Goal: Transaction & Acquisition: Subscribe to service/newsletter

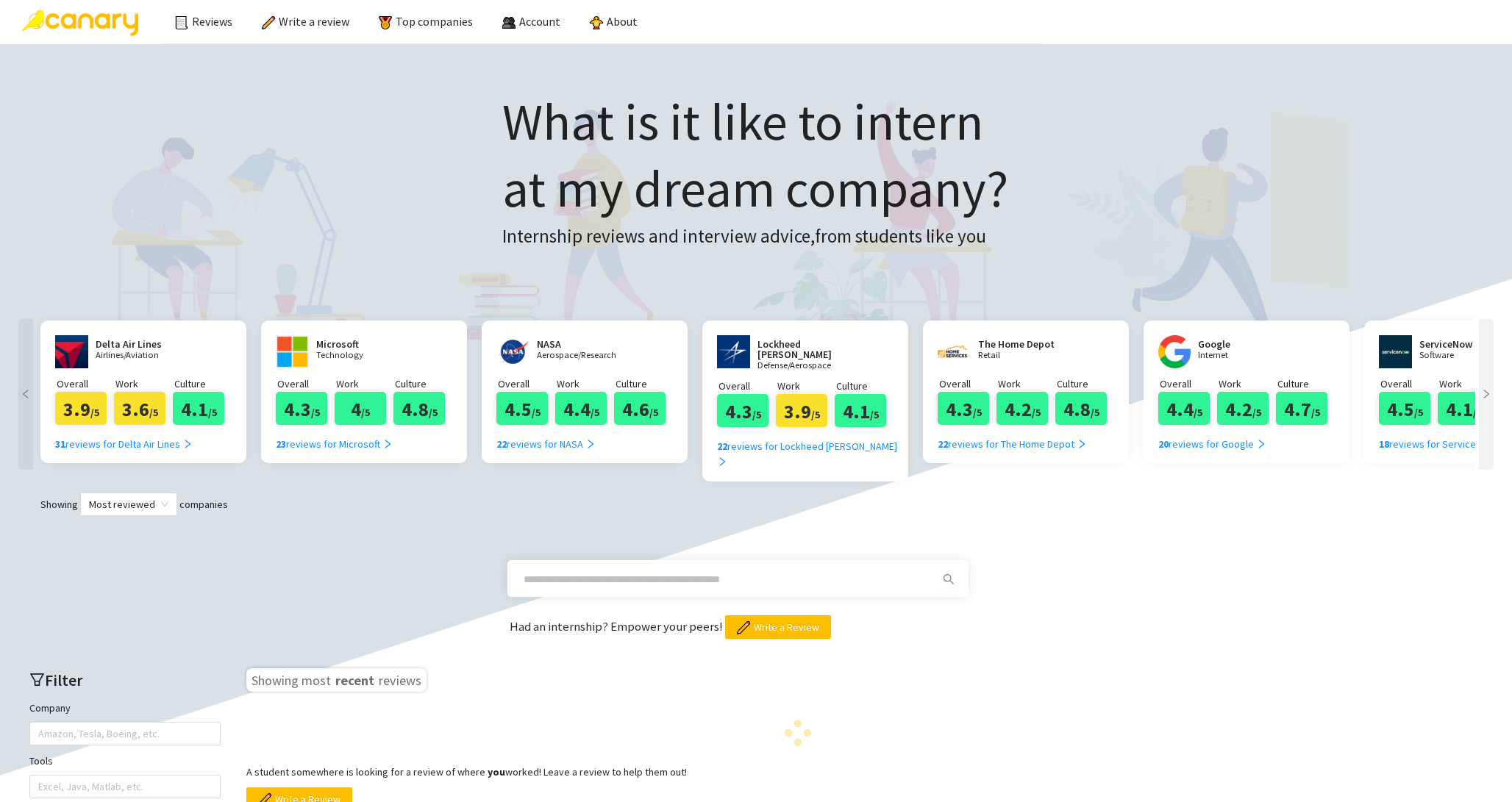
click at [628, 572] on input "text" at bounding box center [720, 580] width 394 height 17
type input "*"
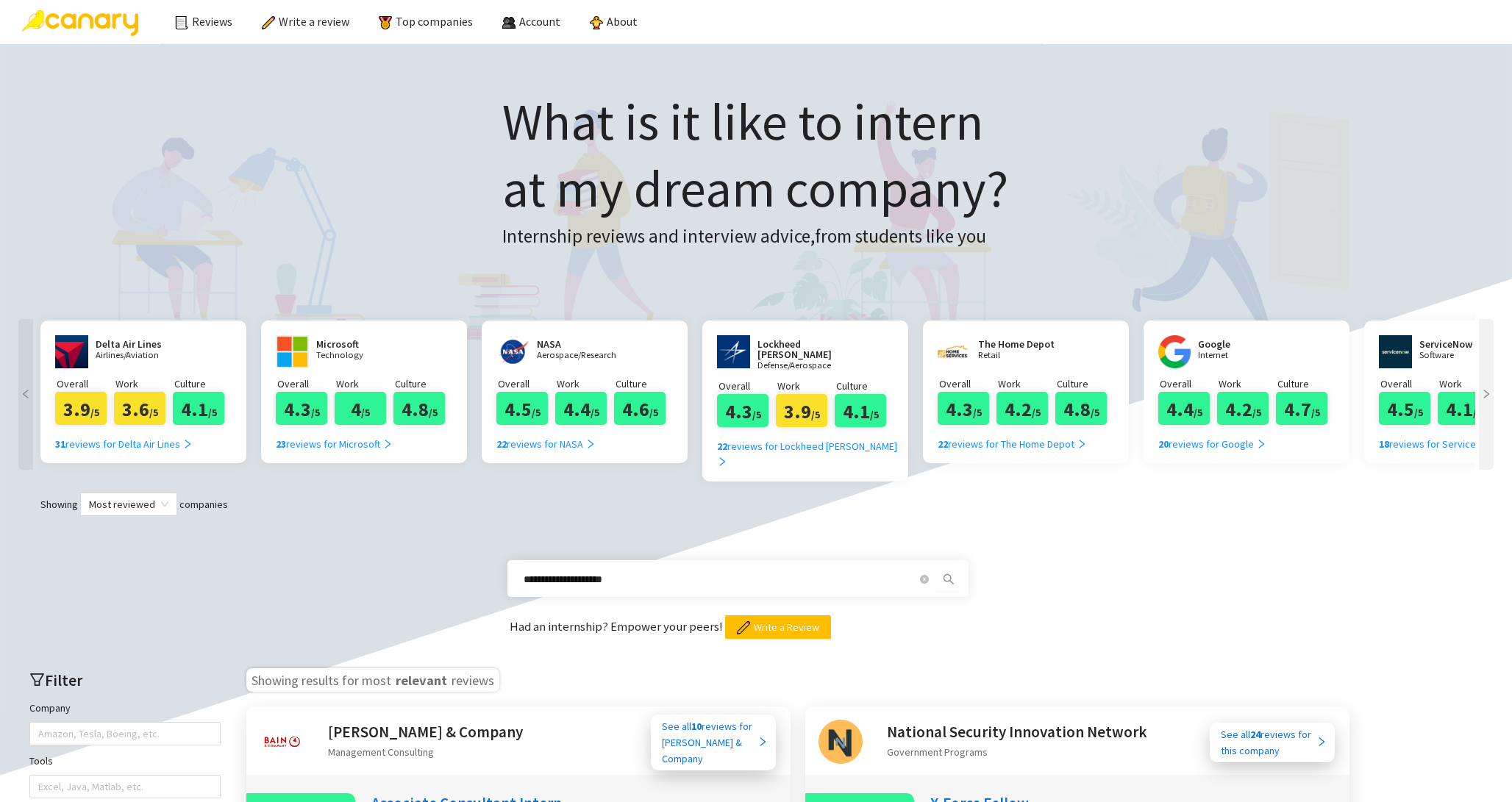
type input "**********"
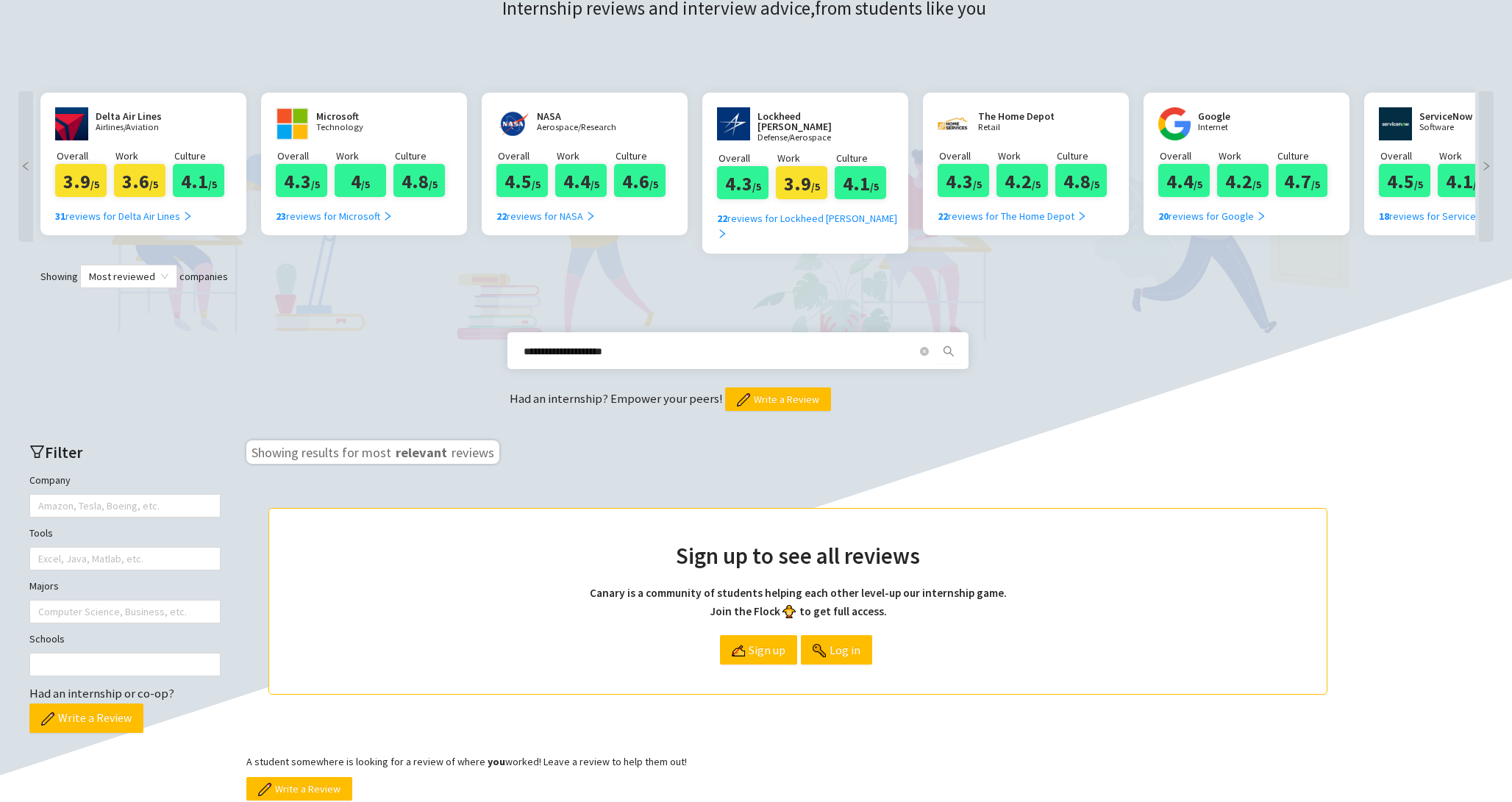
scroll to position [234, 0]
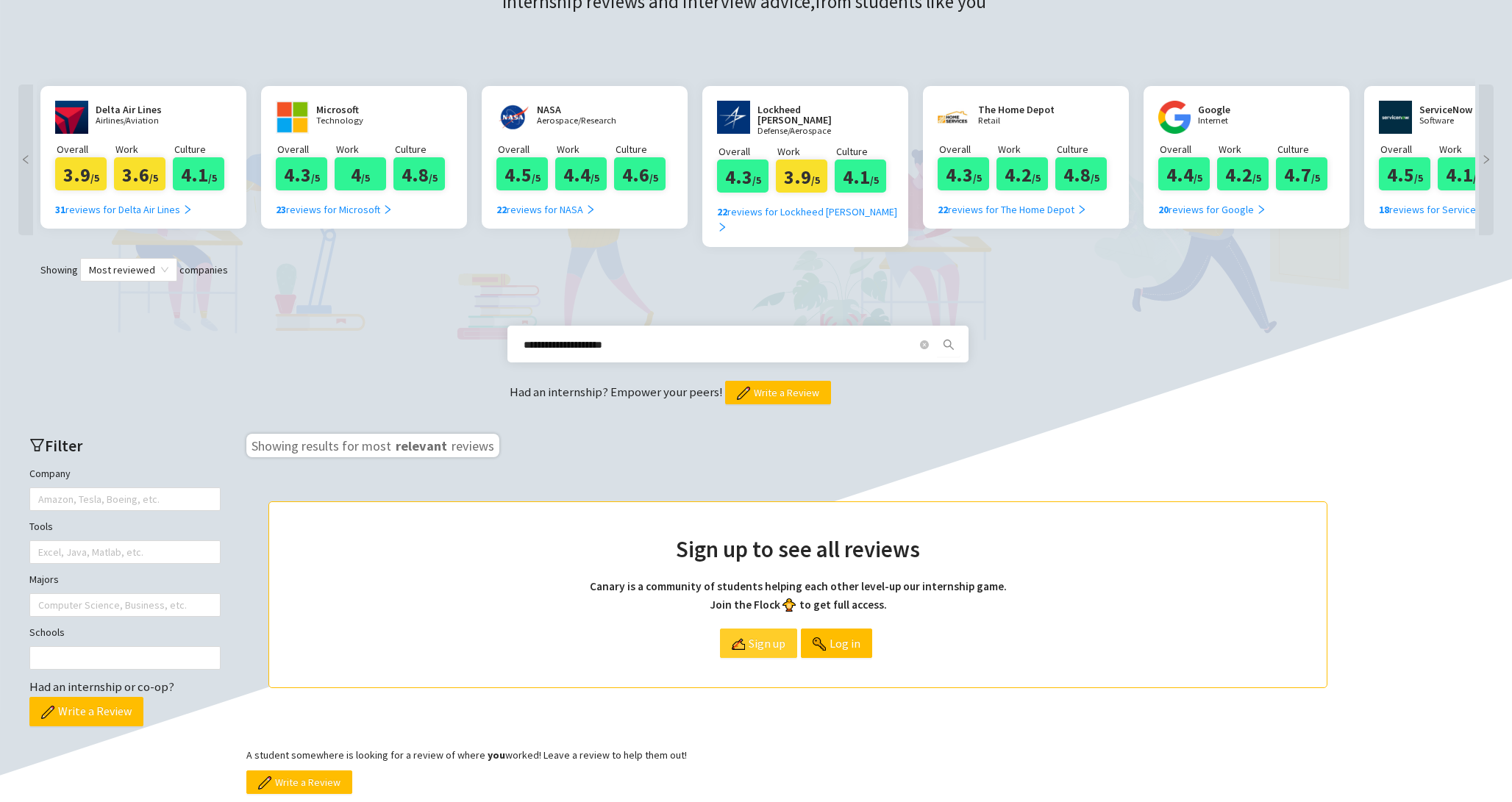
click at [754, 633] on span "Sign up" at bounding box center [767, 644] width 36 height 28
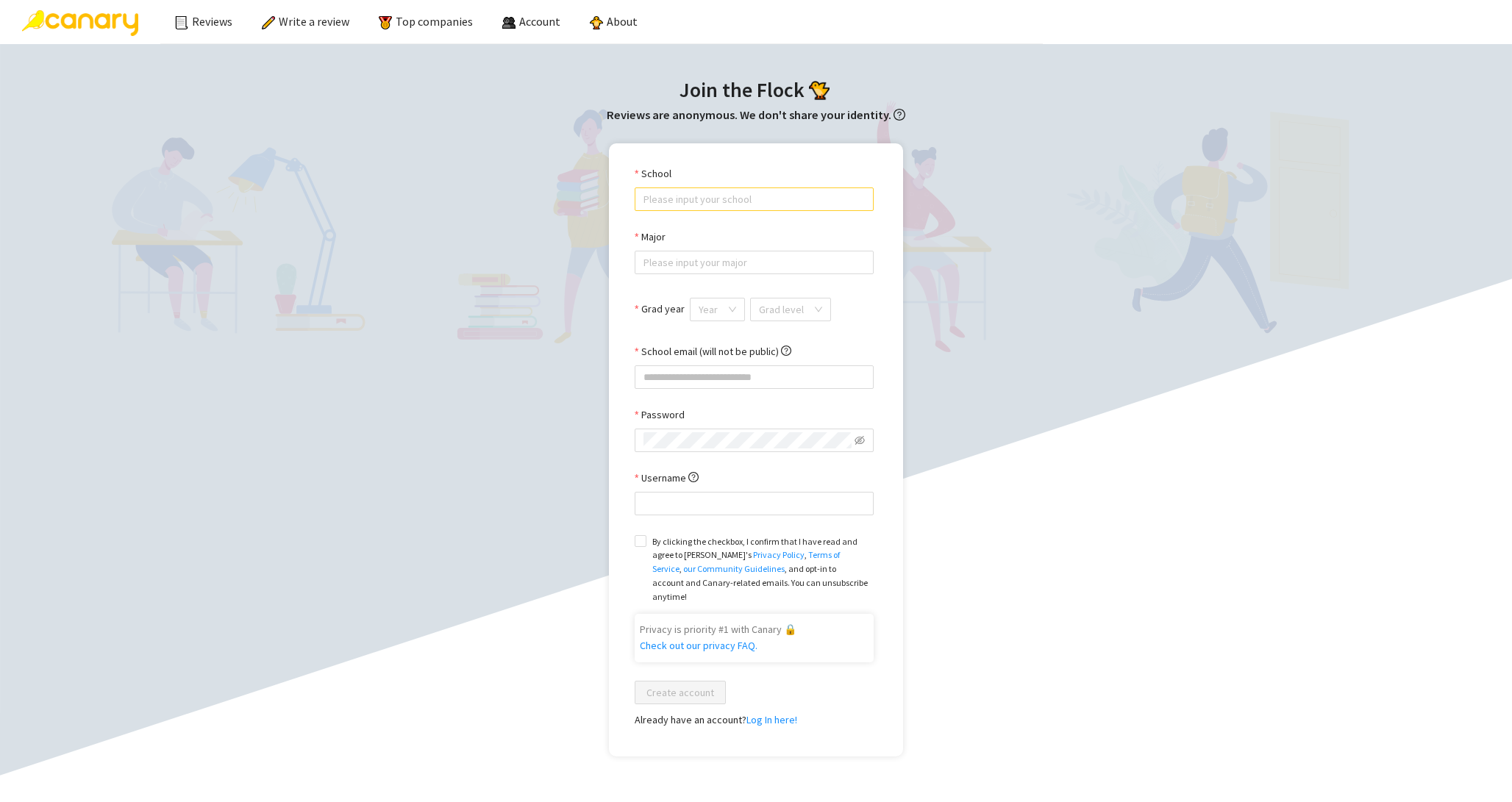
click at [741, 208] on input "School" at bounding box center [754, 199] width 221 height 22
click at [736, 241] on div "[GEOGRAPHIC_DATA]" at bounding box center [754, 252] width 239 height 23
type input "**********"
click at [720, 252] on input "Major" at bounding box center [754, 263] width 221 height 22
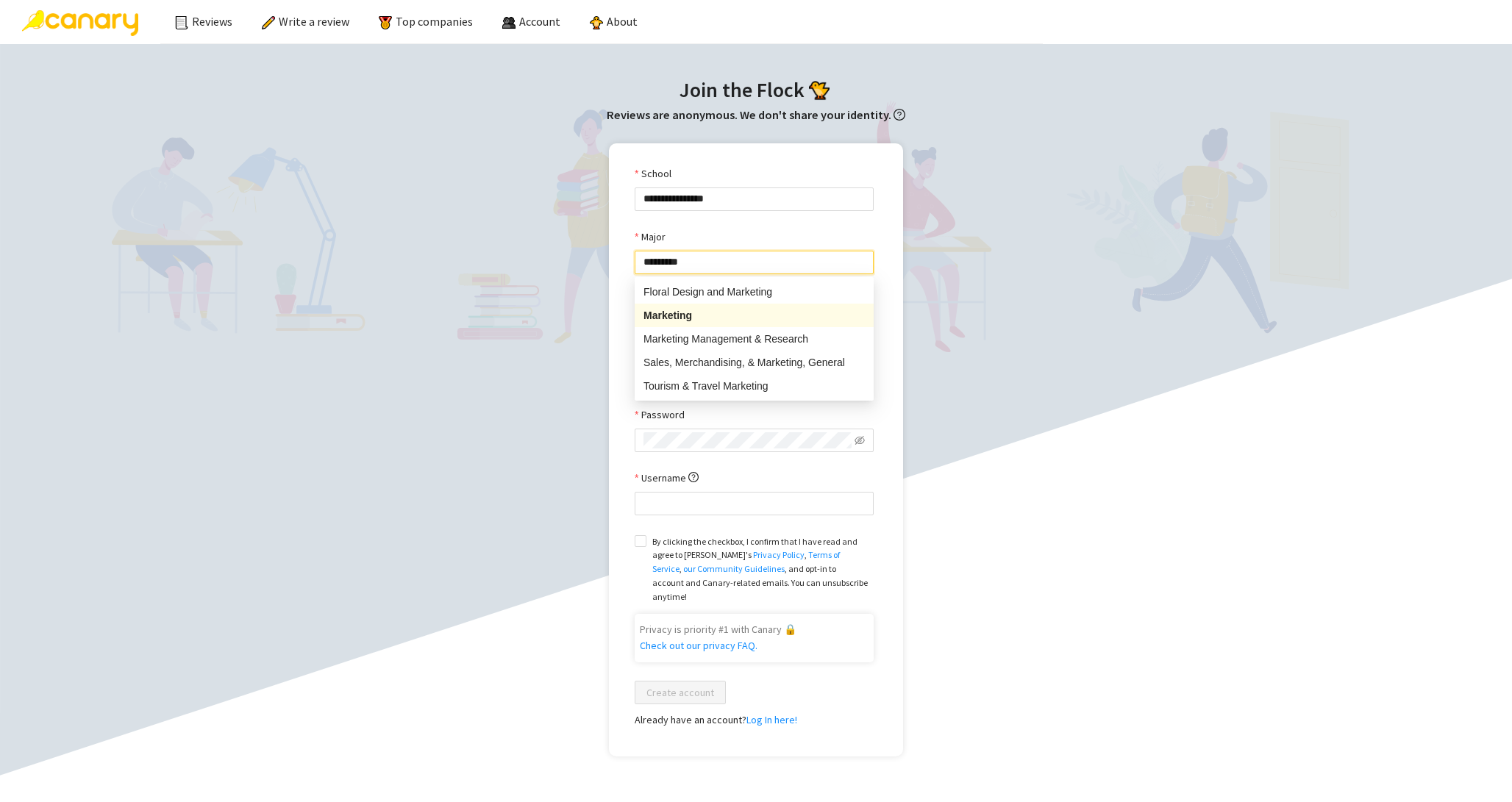
click at [713, 318] on div "Marketing" at bounding box center [754, 316] width 221 height 17
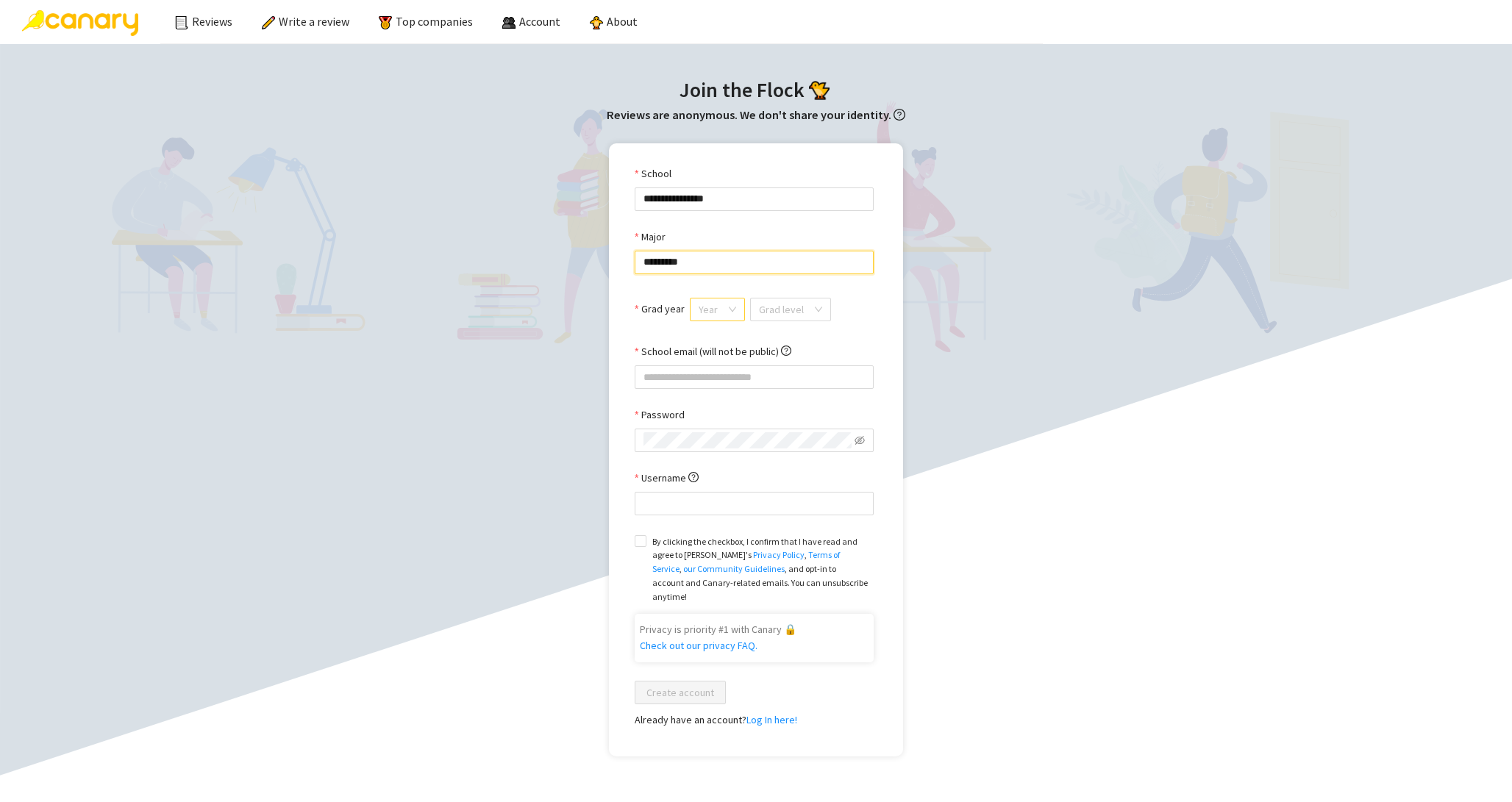
type input "*********"
click at [722, 317] on input "Grad year" at bounding box center [712, 309] width 27 height 22
click at [715, 386] on div "2028" at bounding box center [714, 386] width 36 height 17
click at [818, 306] on div "Grad level" at bounding box center [792, 309] width 81 height 23
click at [800, 340] on div "Undergrad" at bounding box center [789, 339] width 61 height 17
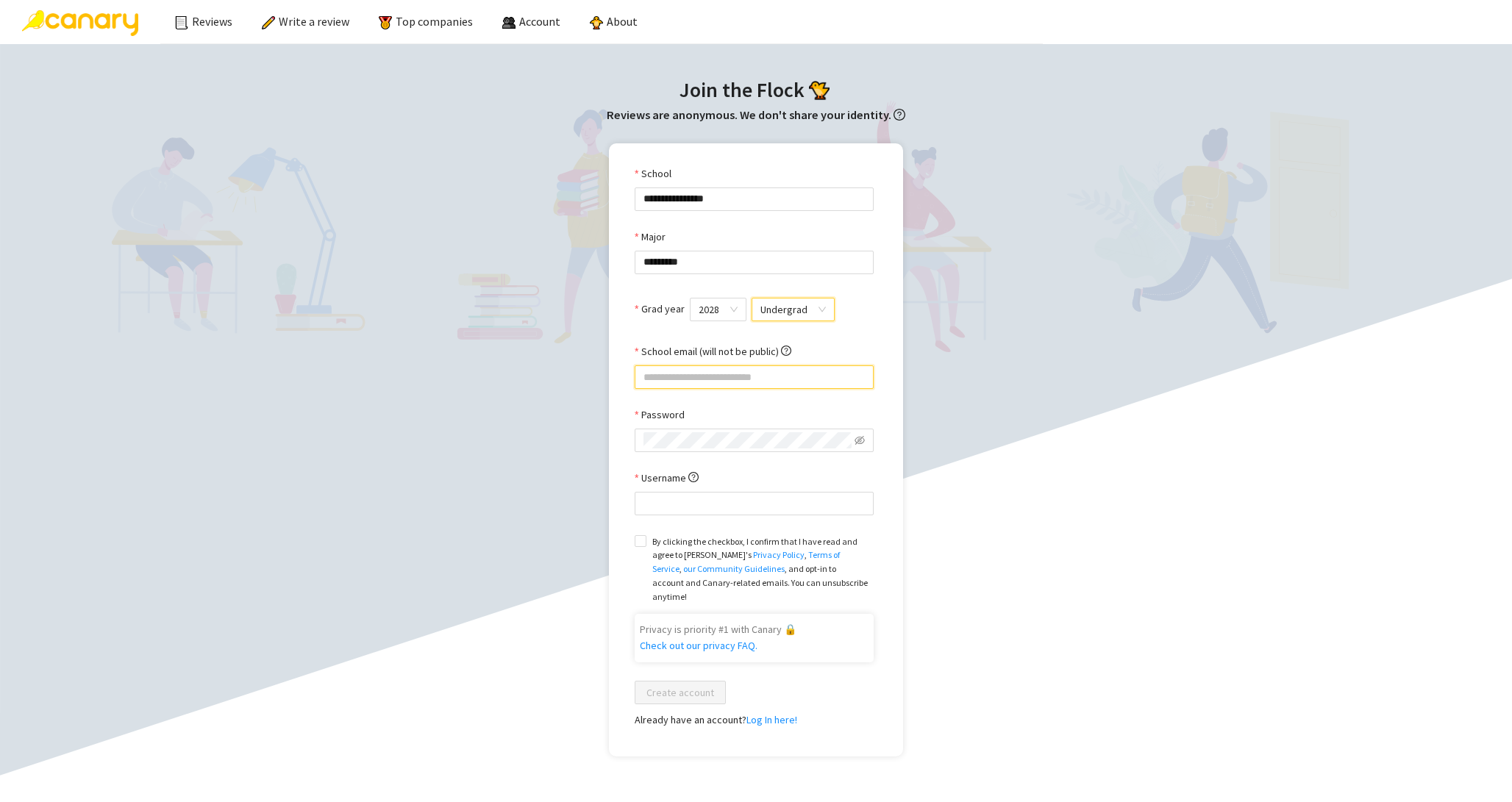
click at [780, 371] on input "School email (will not be public)" at bounding box center [754, 377] width 239 height 23
type input "**********"
type input "****"
click at [645, 541] on span at bounding box center [640, 541] width 12 height 12
click at [683, 684] on span "Create account" at bounding box center [680, 693] width 68 height 17
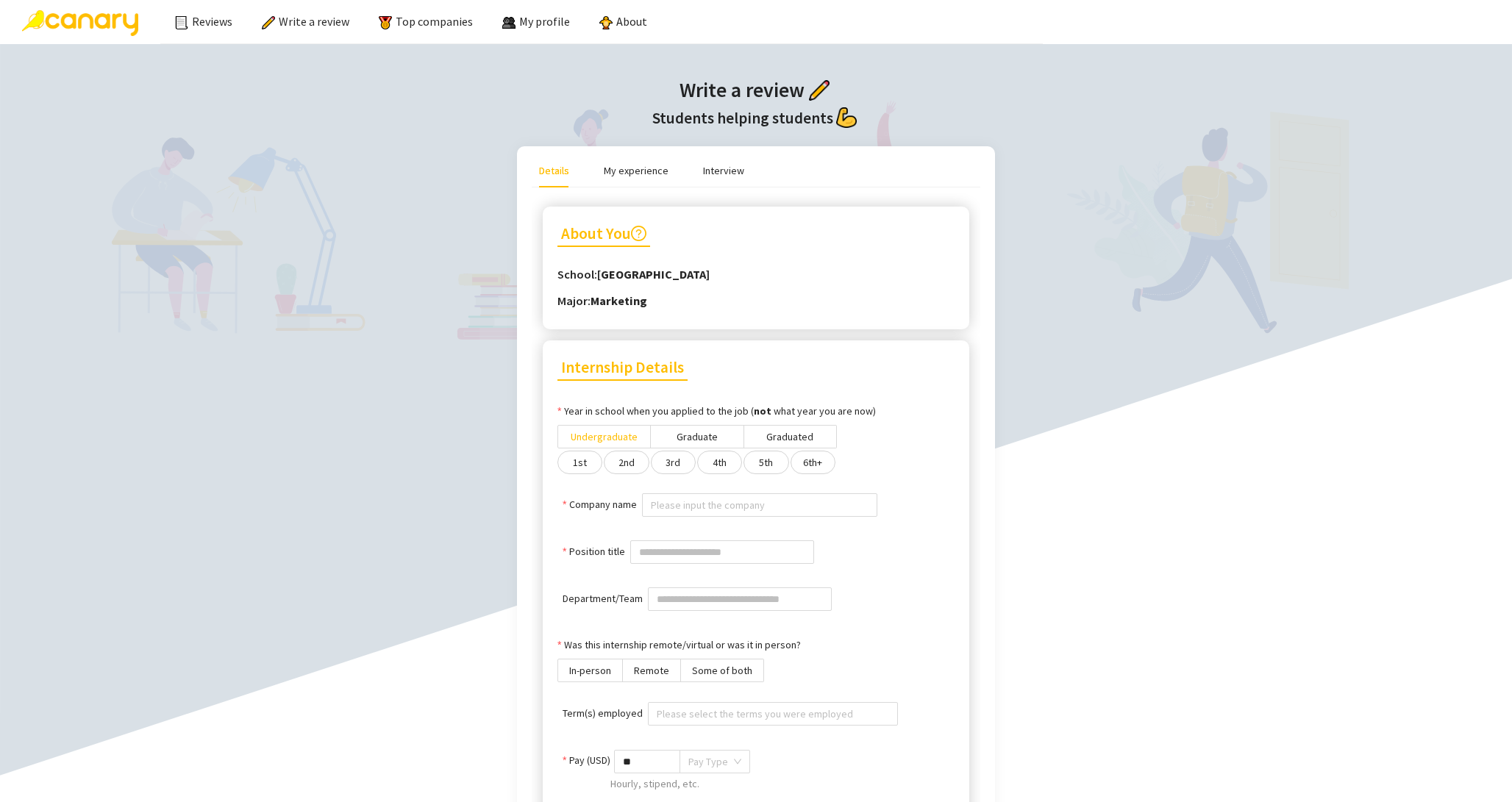
click at [629, 443] on label "Undergraduate" at bounding box center [604, 437] width 94 height 23
click at [631, 471] on label "2nd" at bounding box center [626, 462] width 45 height 23
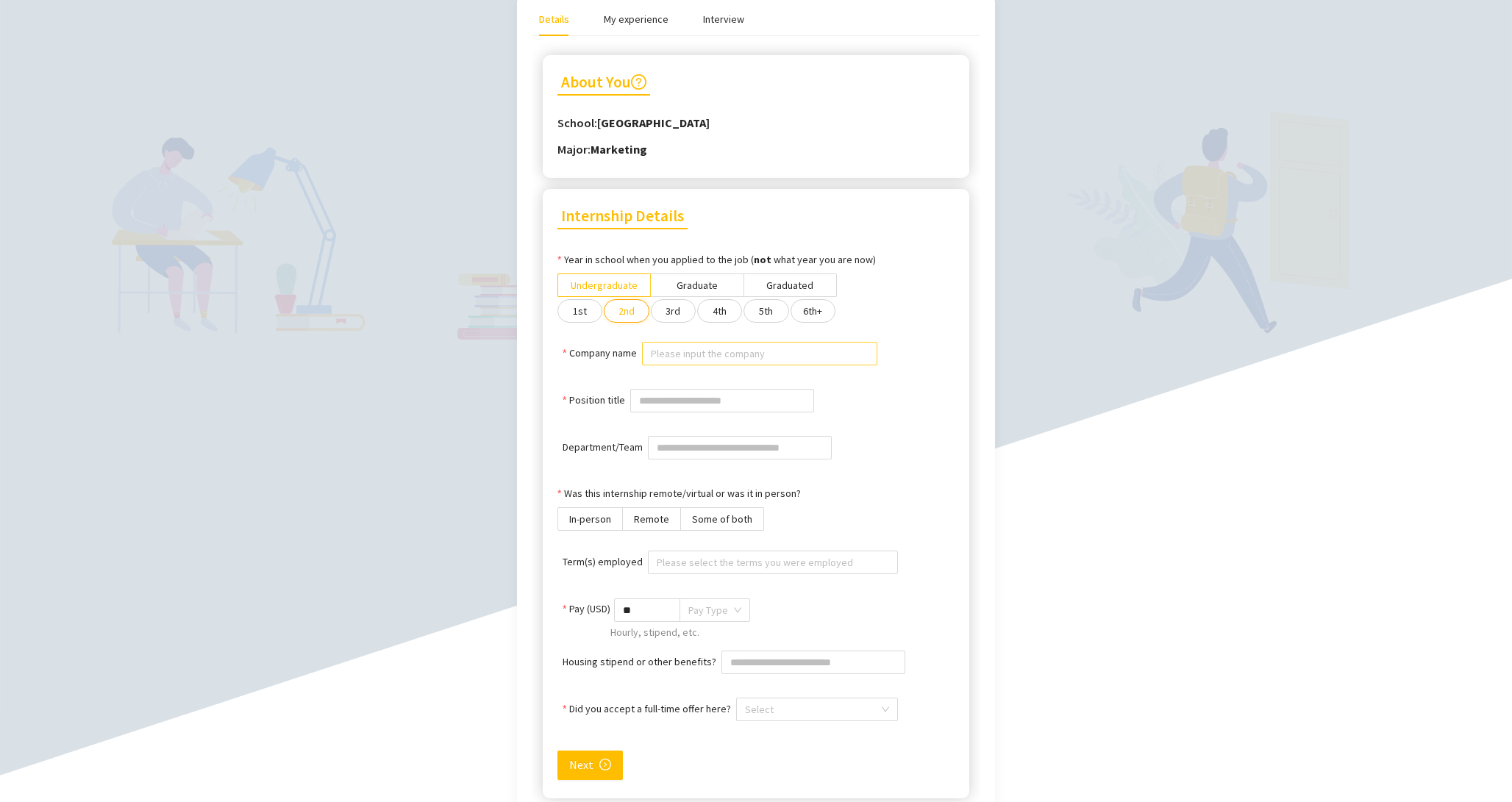
scroll to position [176, 0]
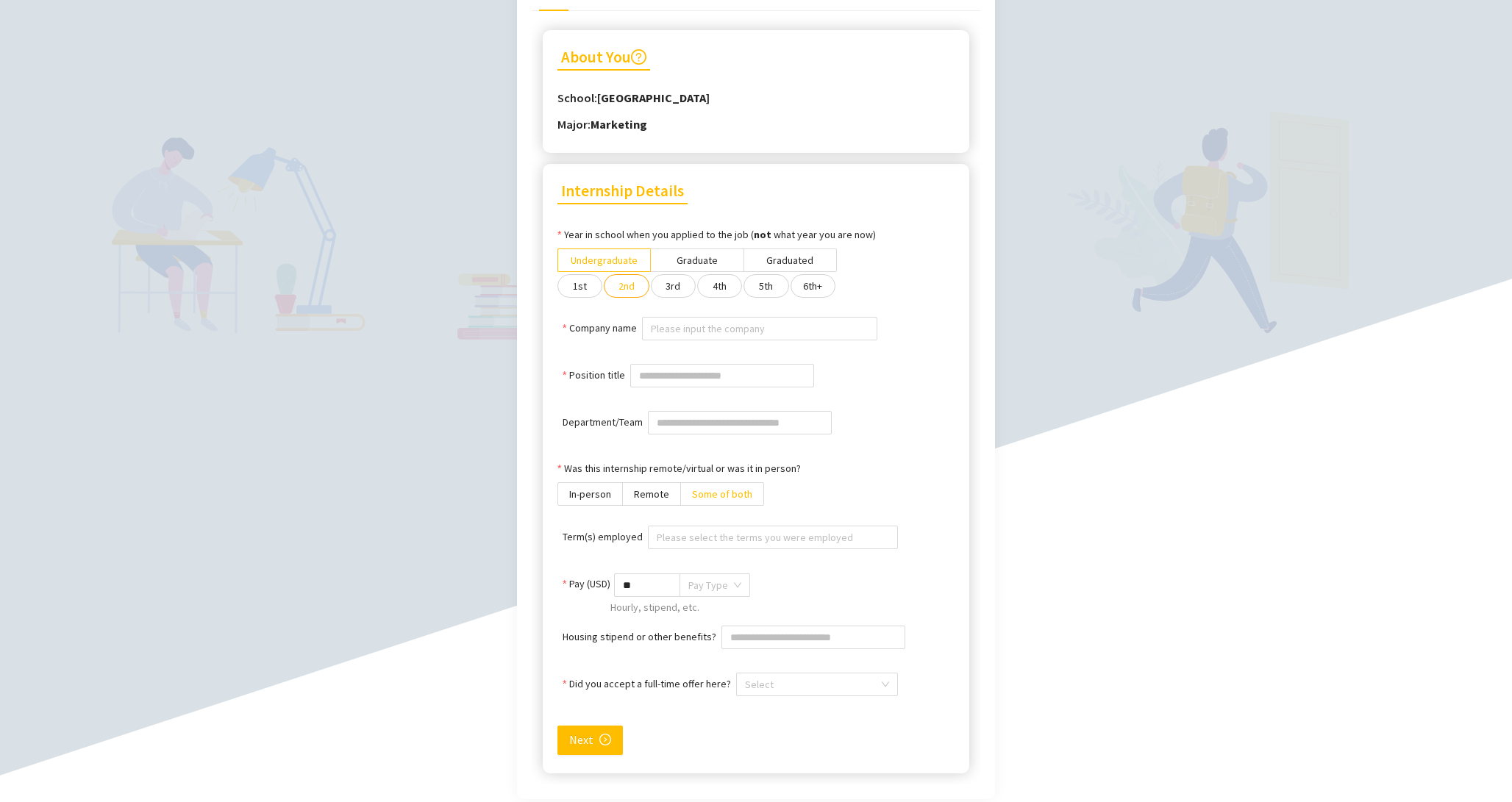
click at [681, 504] on label "Some of both" at bounding box center [722, 494] width 83 height 23
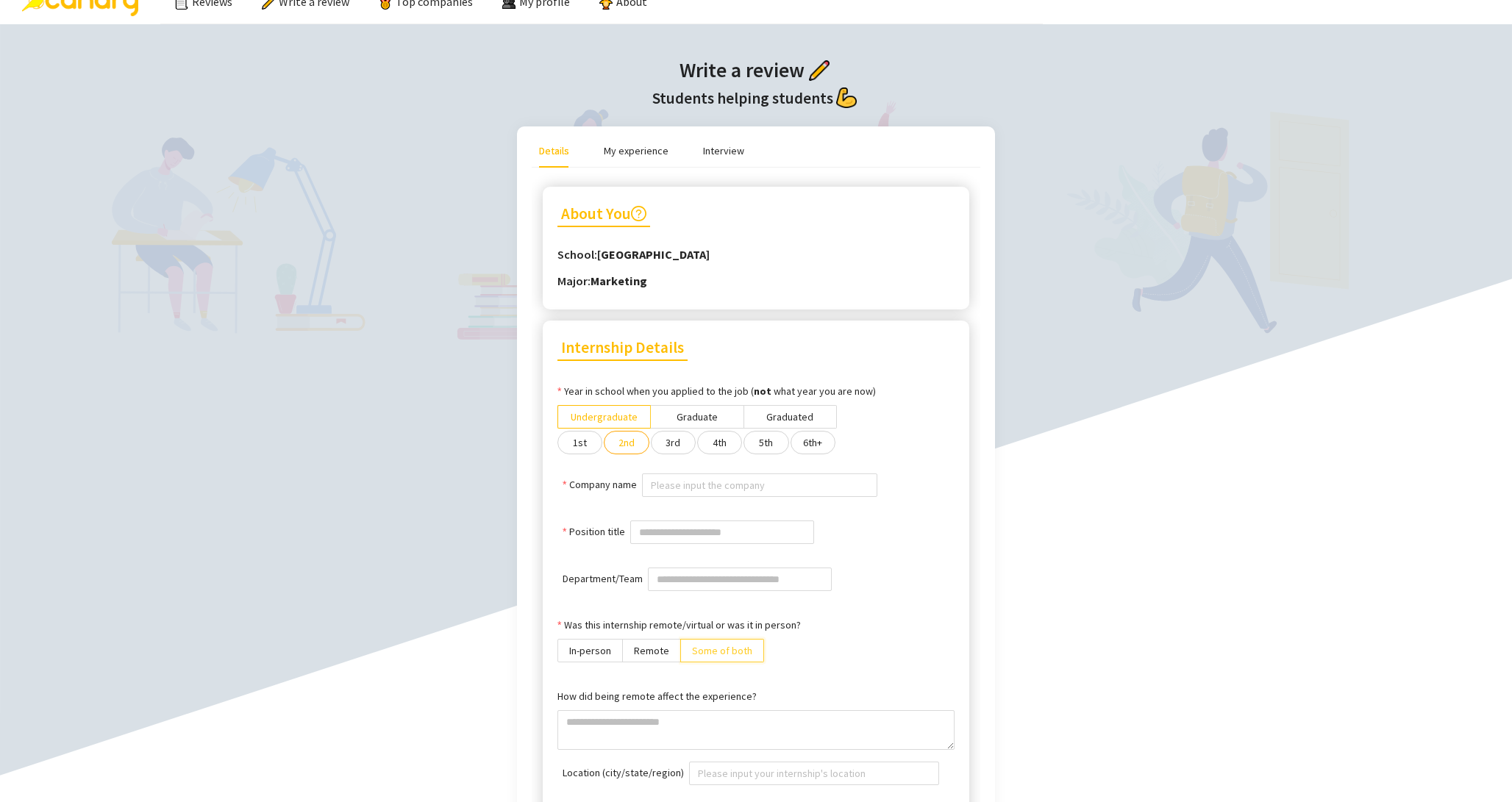
scroll to position [0, 0]
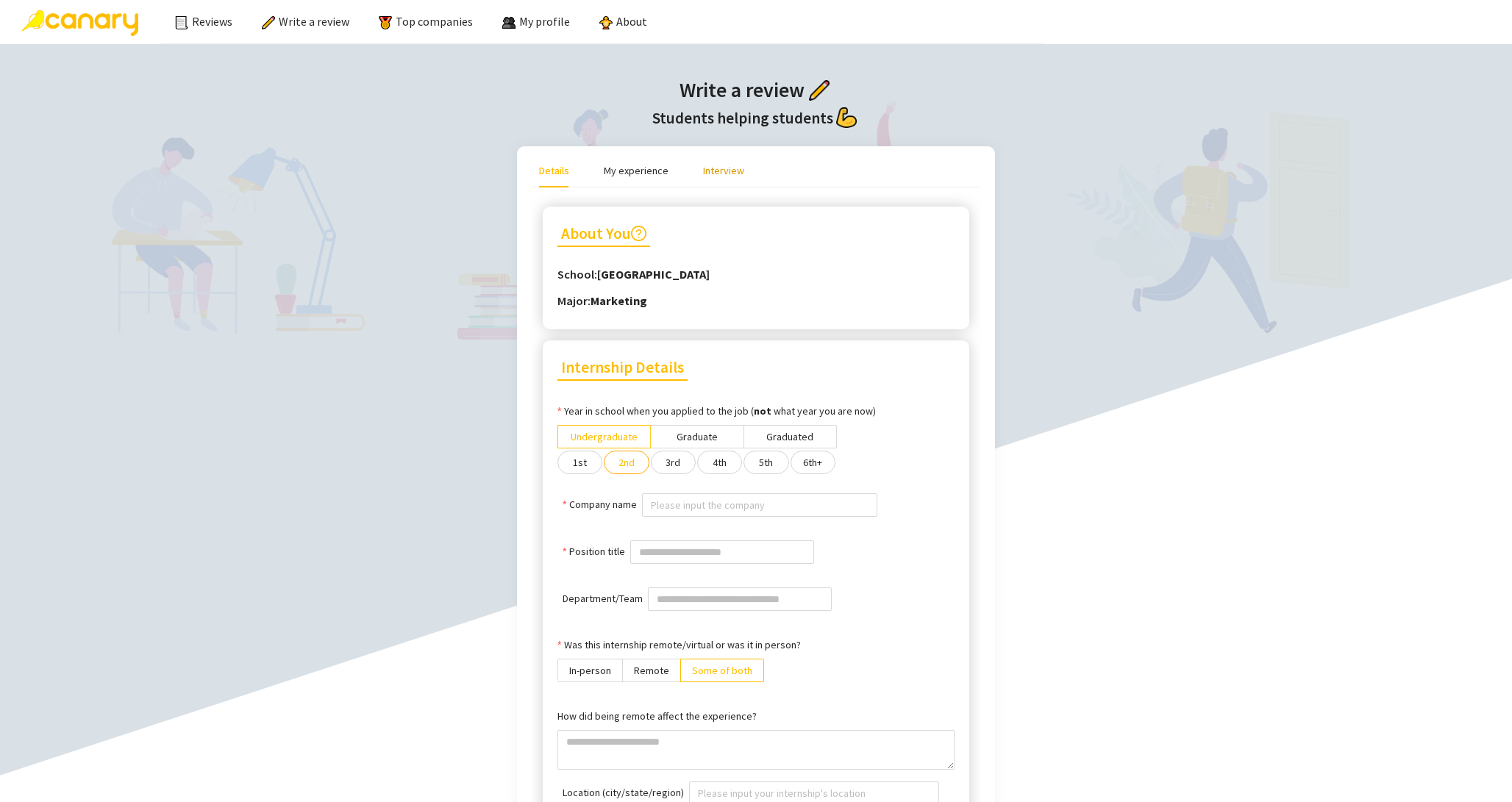
click at [715, 167] on div "Interview" at bounding box center [723, 171] width 41 height 17
